Goal: Transaction & Acquisition: Subscribe to service/newsletter

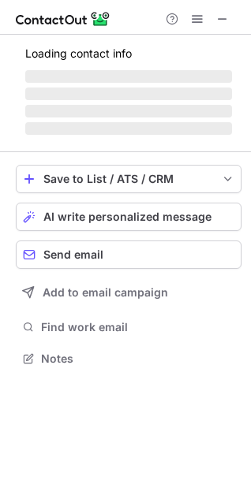
scroll to position [356, 251]
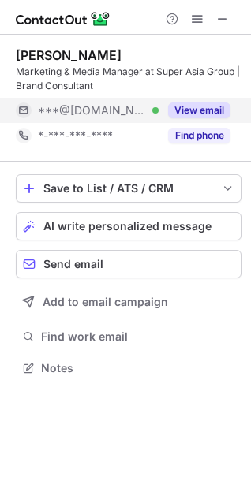
click at [182, 108] on button "View email" at bounding box center [199, 110] width 62 height 16
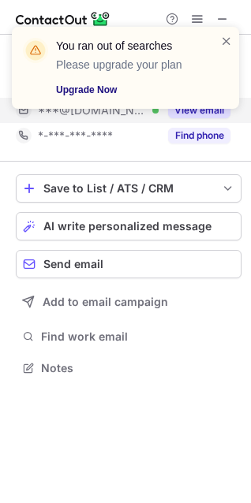
click at [109, 93] on link "Upgrade Now" at bounding box center [128, 90] width 145 height 16
click at [223, 40] on span at bounding box center [226, 41] width 13 height 16
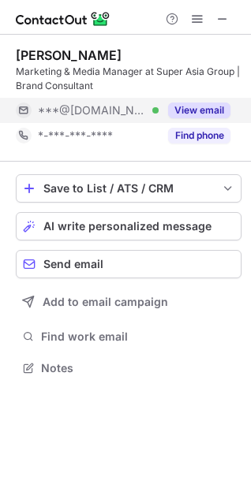
click at [195, 108] on div "You ran out of searches Please upgrade your plan Upgrade Now [PERSON_NAME] Mark…" at bounding box center [125, 251] width 251 height 503
click at [195, 108] on button "View email" at bounding box center [199, 110] width 62 height 16
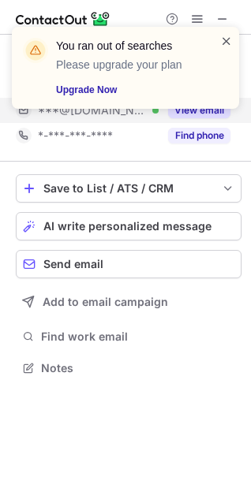
click at [226, 39] on span at bounding box center [226, 41] width 13 height 16
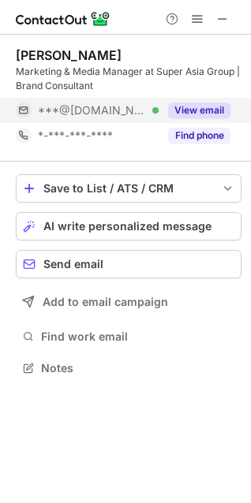
click at [198, 109] on button "View email" at bounding box center [199, 110] width 62 height 16
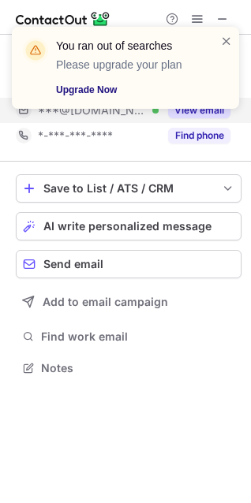
click at [100, 88] on link "Upgrade Now" at bounding box center [128, 90] width 145 height 16
click at [223, 37] on span at bounding box center [226, 41] width 13 height 16
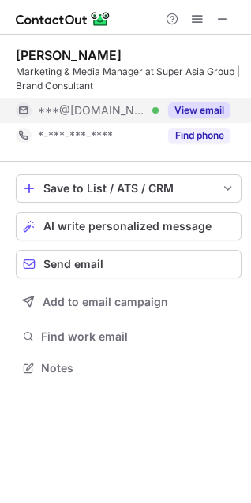
click at [210, 113] on div "You ran out of searches Please upgrade your plan Upgrade Now" at bounding box center [125, 74] width 252 height 126
click at [210, 113] on button "View email" at bounding box center [199, 110] width 62 height 16
